Goal: Task Accomplishment & Management: Manage account settings

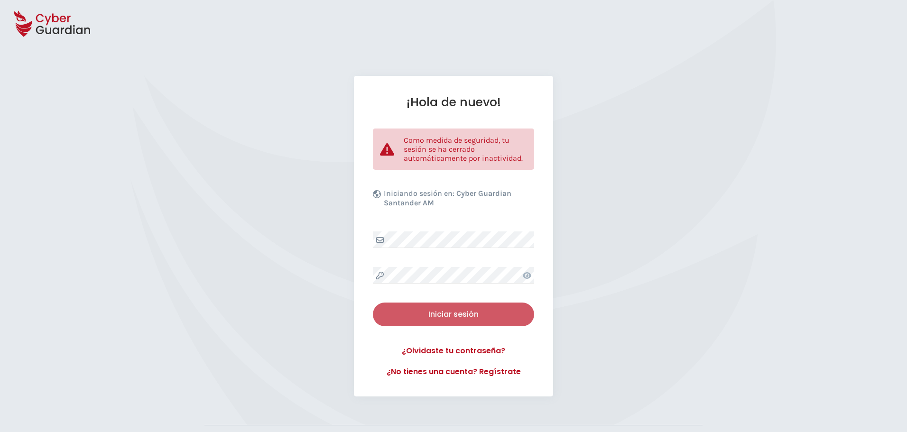
click at [441, 315] on div "Iniciar sesión" at bounding box center [453, 314] width 147 height 11
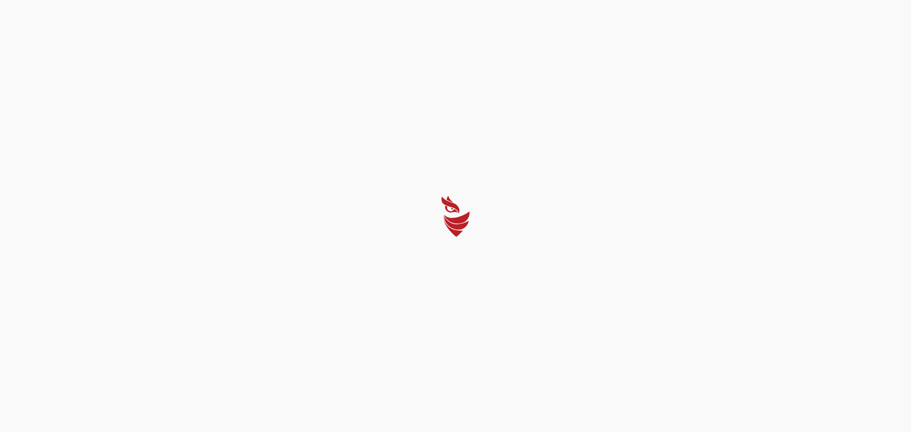
click at [408, 303] on div at bounding box center [455, 216] width 911 height 432
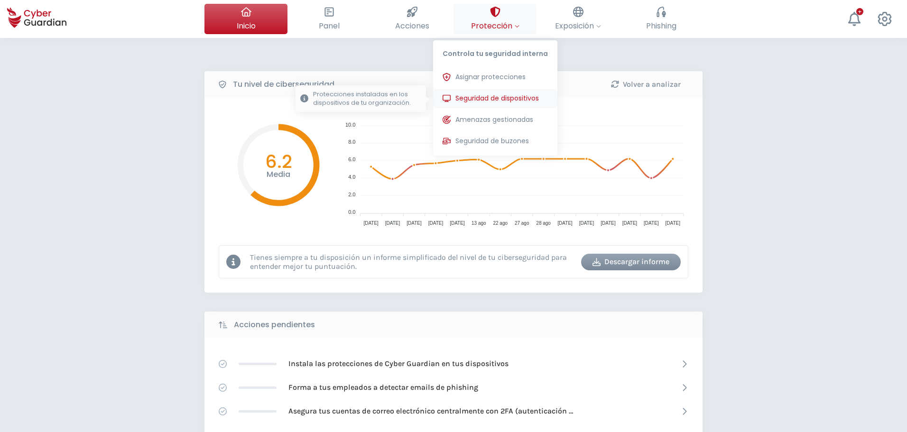
click at [501, 96] on span "Seguridad de dispositivos" at bounding box center [496, 98] width 83 height 10
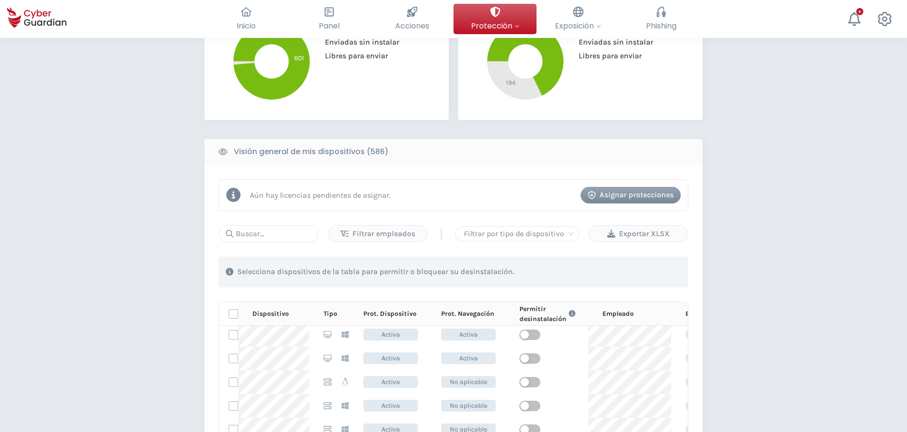
scroll to position [217, 0]
click at [288, 238] on input "text" at bounding box center [269, 233] width 100 height 17
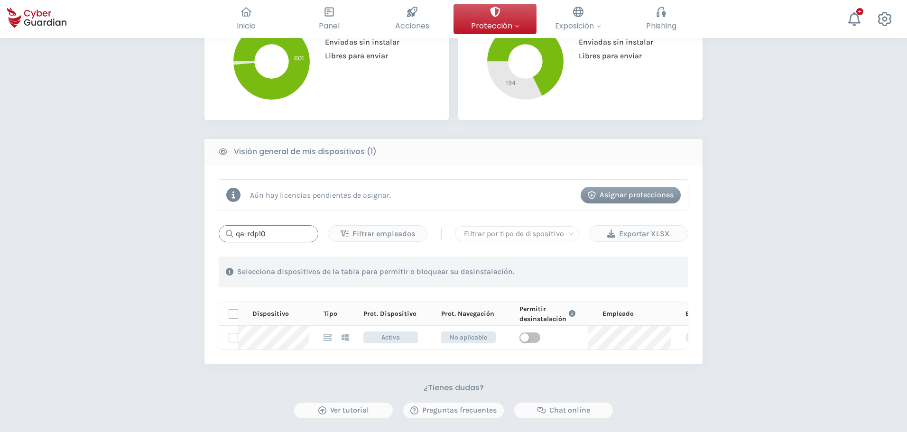
type input "qa-rdp10"
click at [55, 247] on div "PROTECCIÓN > Seguridad de dispositivos ¿Cómo funciona? Añade empleados Instala …" at bounding box center [453, 158] width 907 height 818
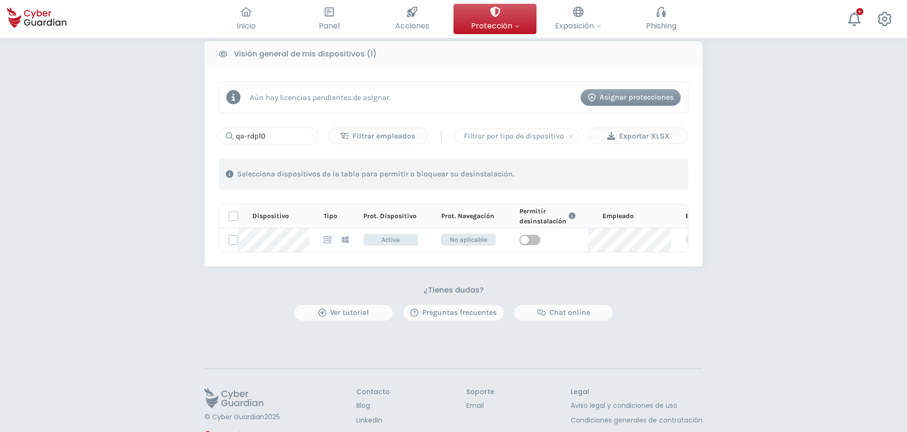
scroll to position [387, 0]
